Goal: Information Seeking & Learning: Learn about a topic

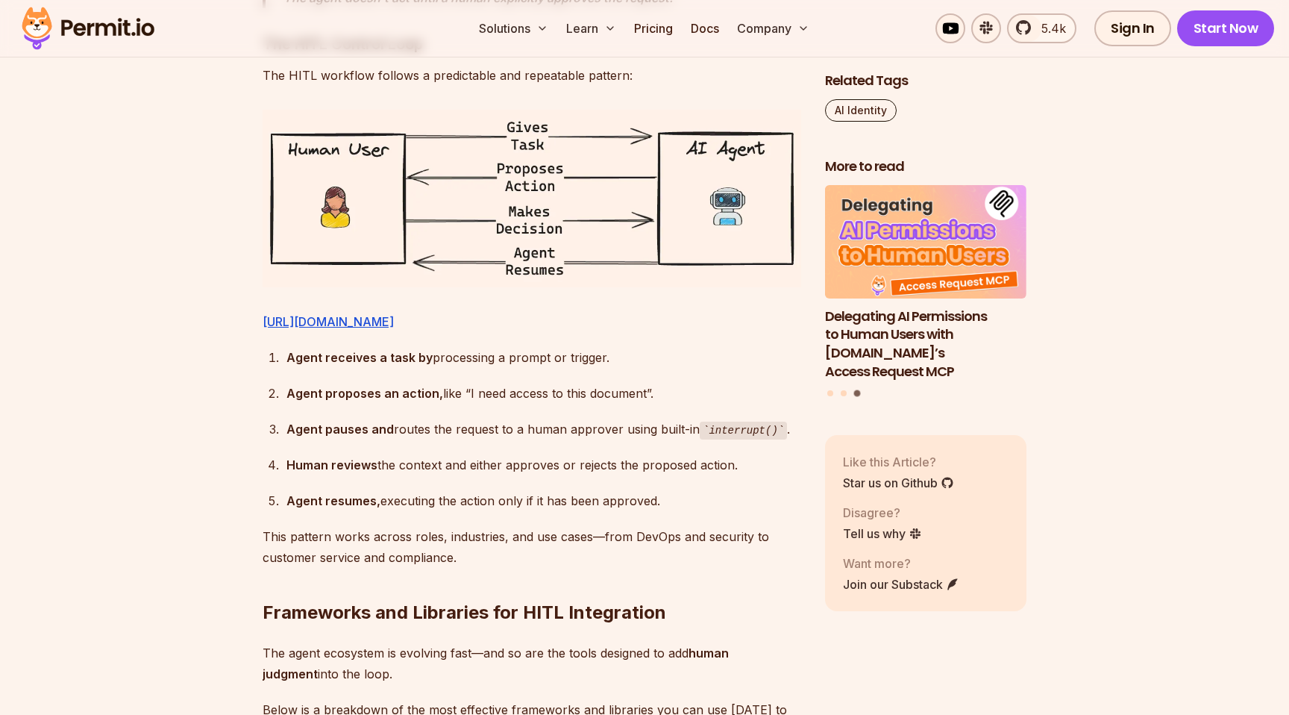
scroll to position [2559, 0]
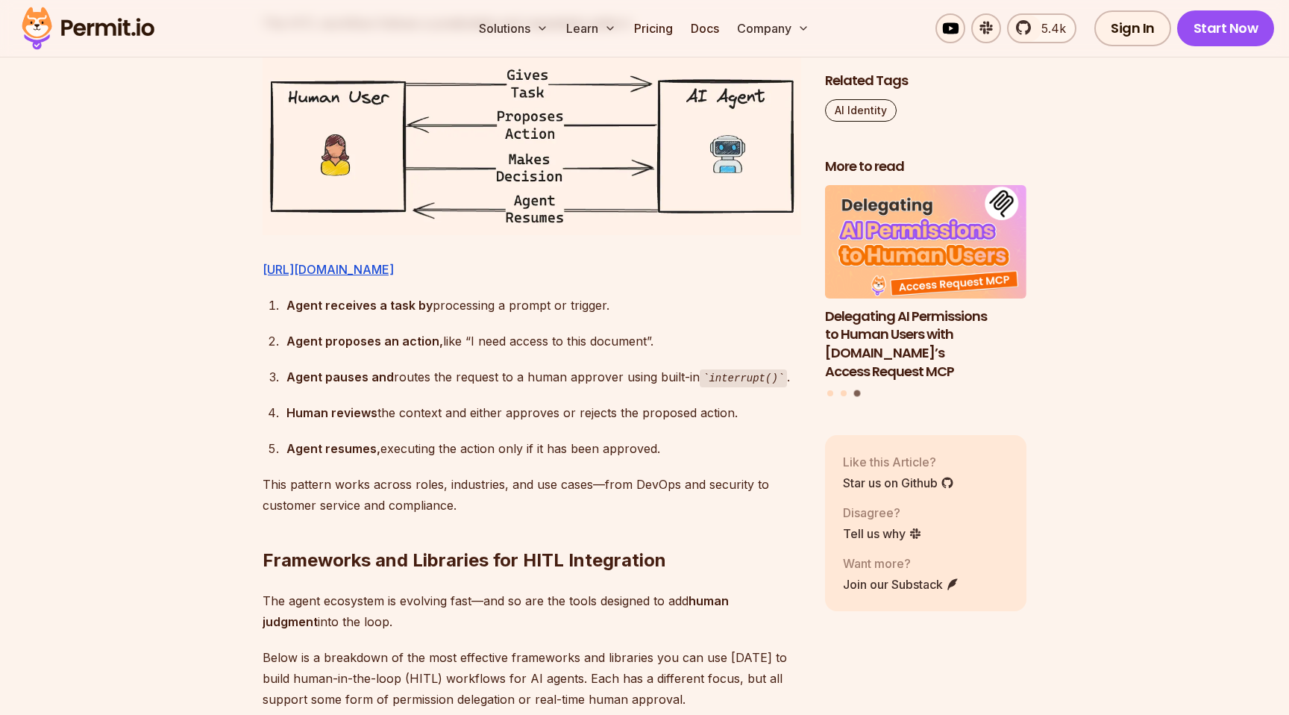
click at [541, 351] on div "Agent proposes an action, like “I need access to this document”." at bounding box center [543, 340] width 515 height 21
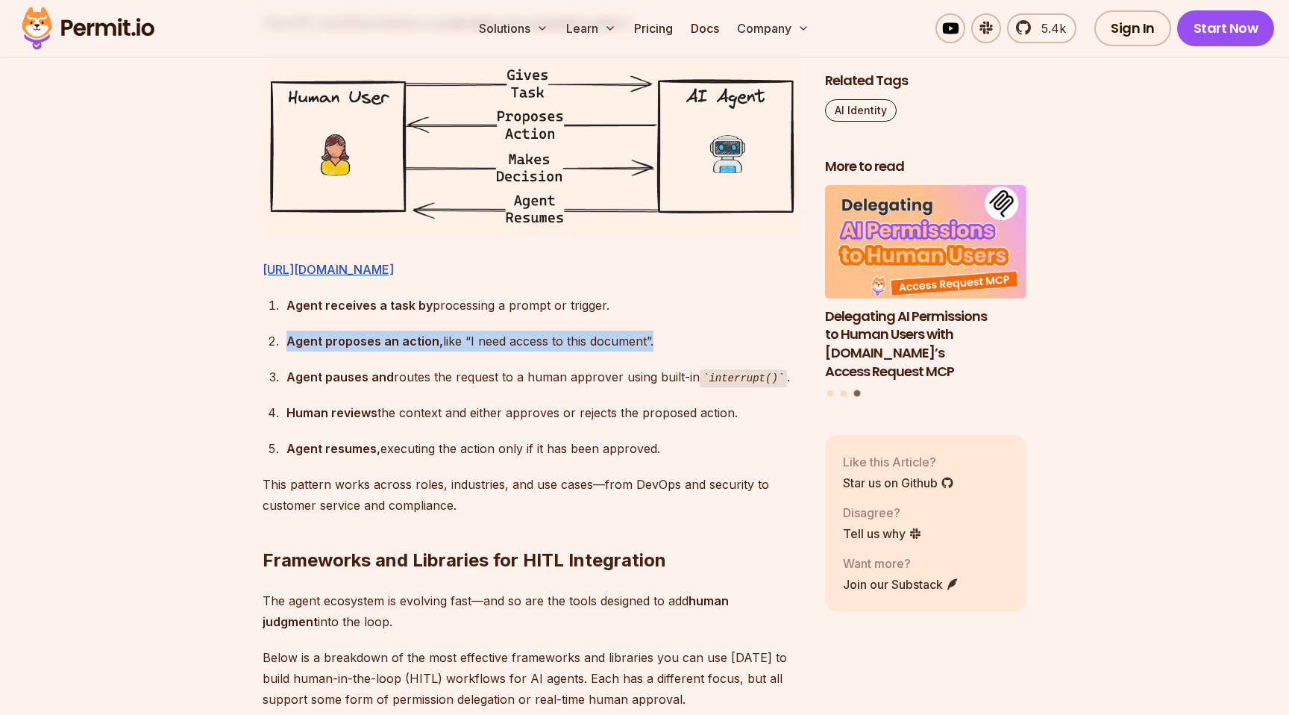
click at [541, 351] on div "Agent proposes an action, like “I need access to this document”." at bounding box center [543, 340] width 515 height 21
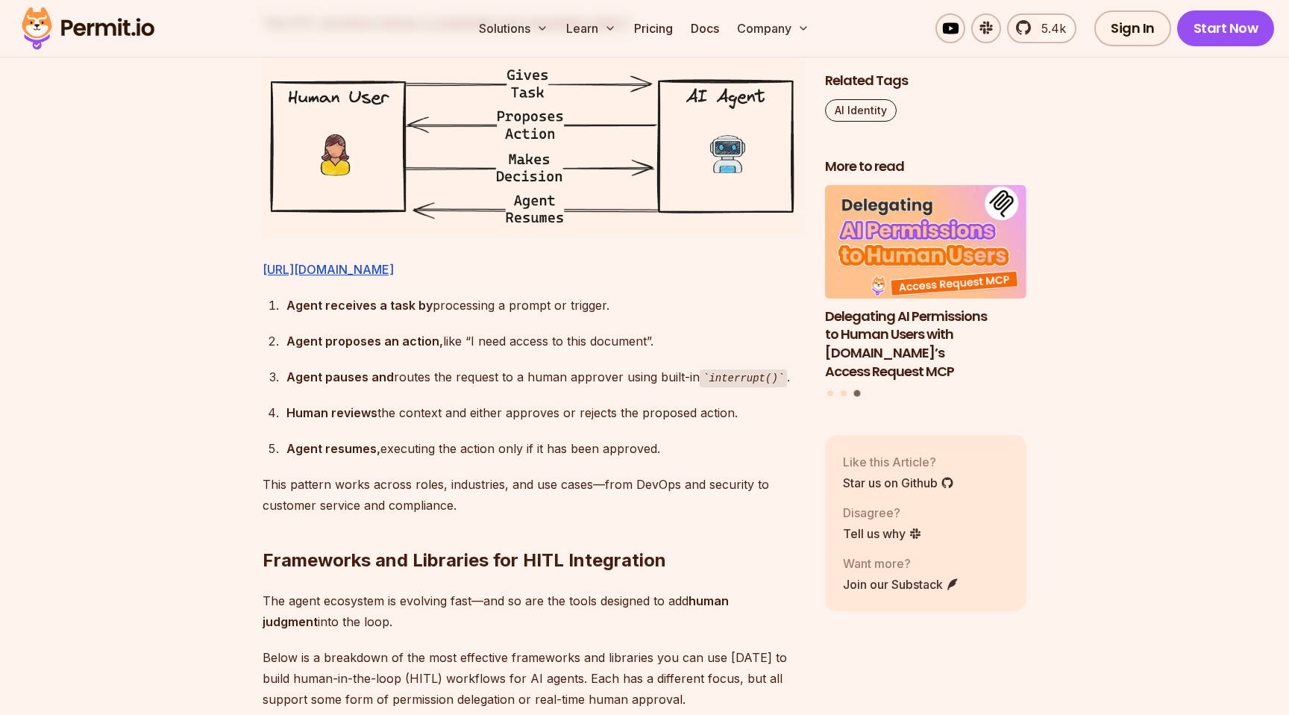
click at [539, 388] on div "Agent pauses and routes the request to a human approver using built-in interrup…" at bounding box center [543, 377] width 515 height 22
click at [538, 423] on div "Human reviews the context and either approves or rejects the proposed action." at bounding box center [543, 412] width 515 height 21
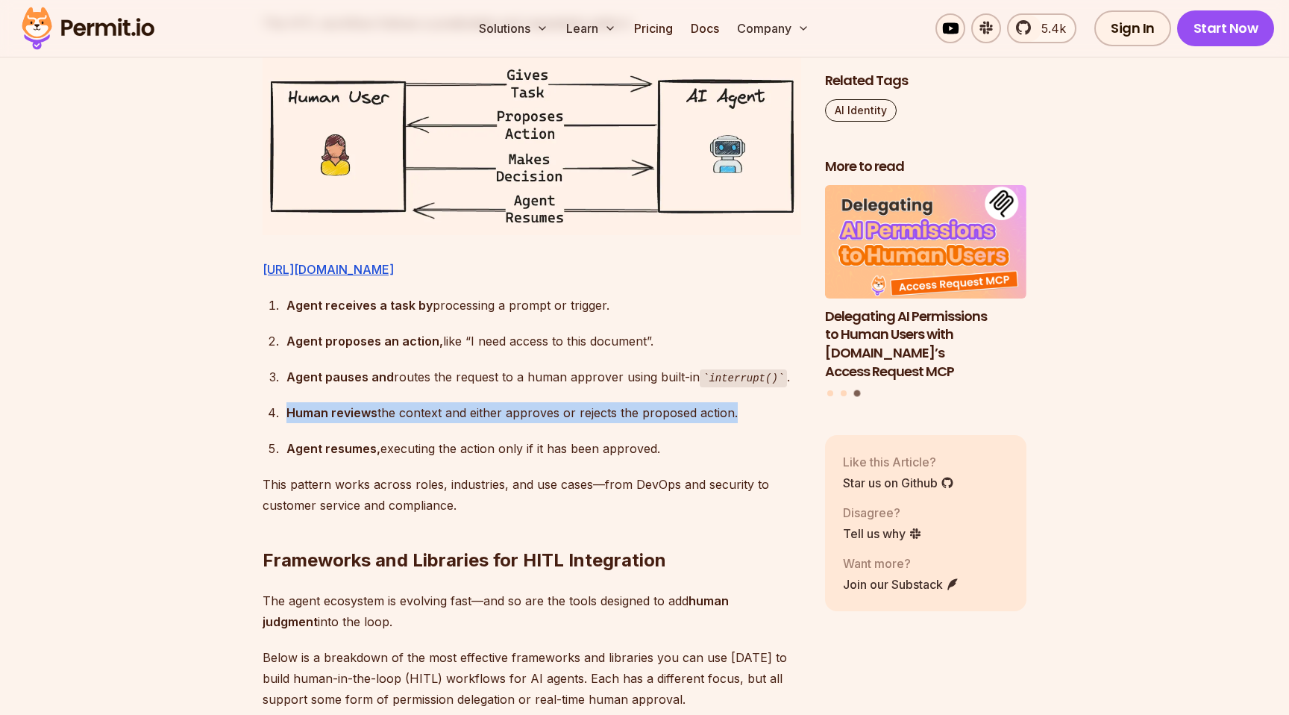
click at [538, 423] on div "Human reviews the context and either approves or rejects the proposed action." at bounding box center [543, 412] width 515 height 21
click at [533, 460] on ol "Agent receives a task by processing a prompt or trigger. Agent proposes an acti…" at bounding box center [532, 377] width 539 height 165
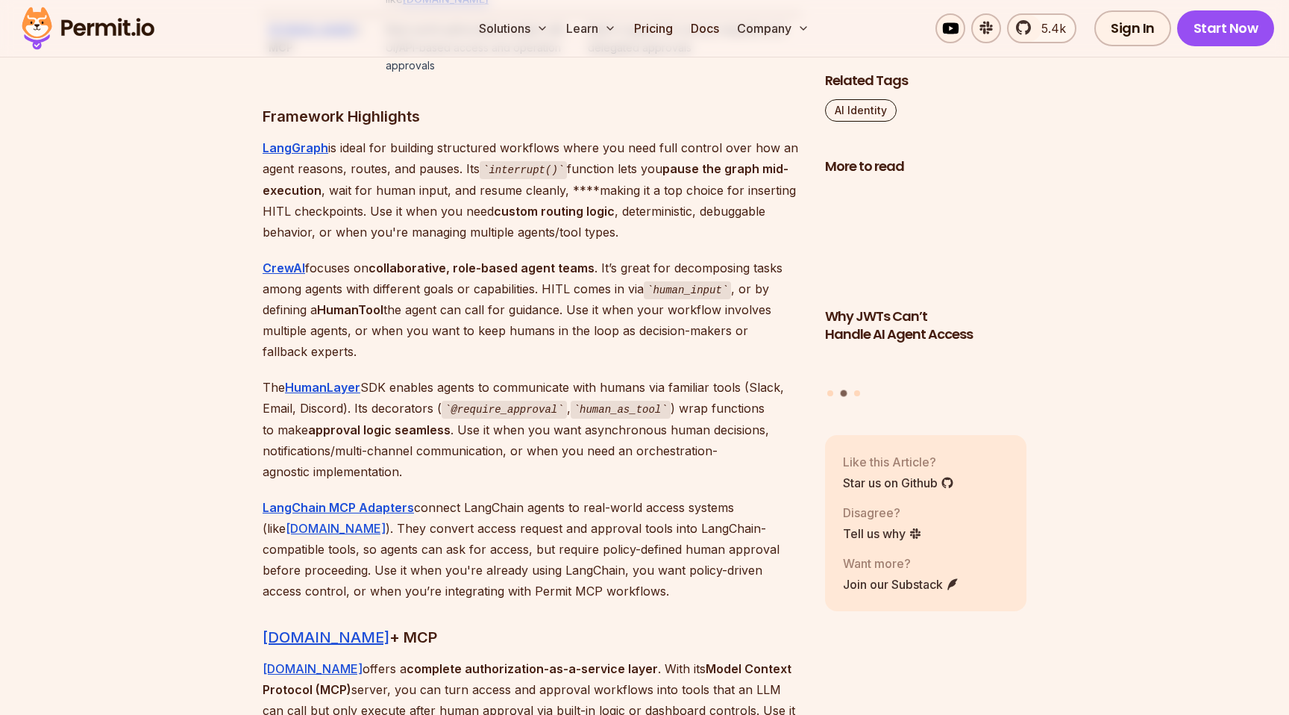
scroll to position [3595, 0]
